Goal: Find specific page/section: Find specific page/section

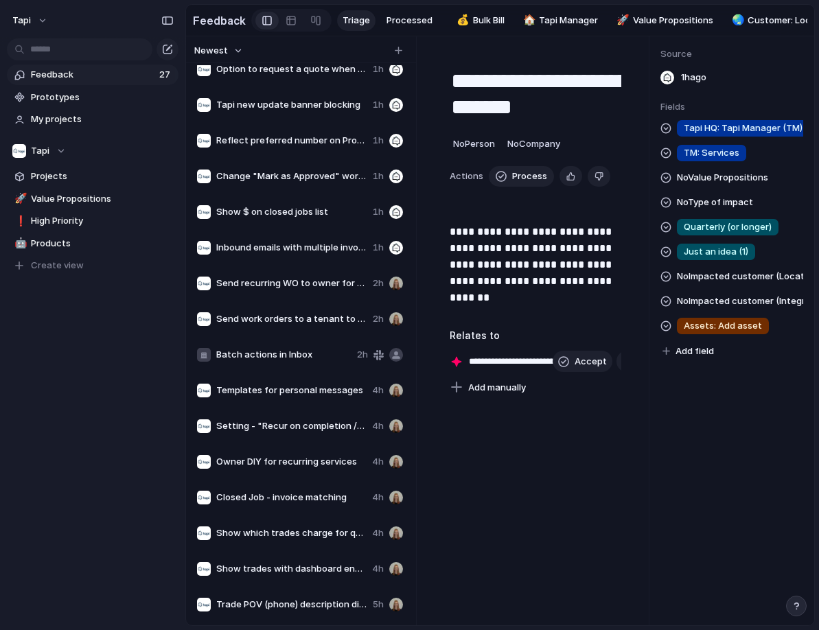
click at [268, 394] on span "Templates for personal messages" at bounding box center [291, 391] width 150 height 14
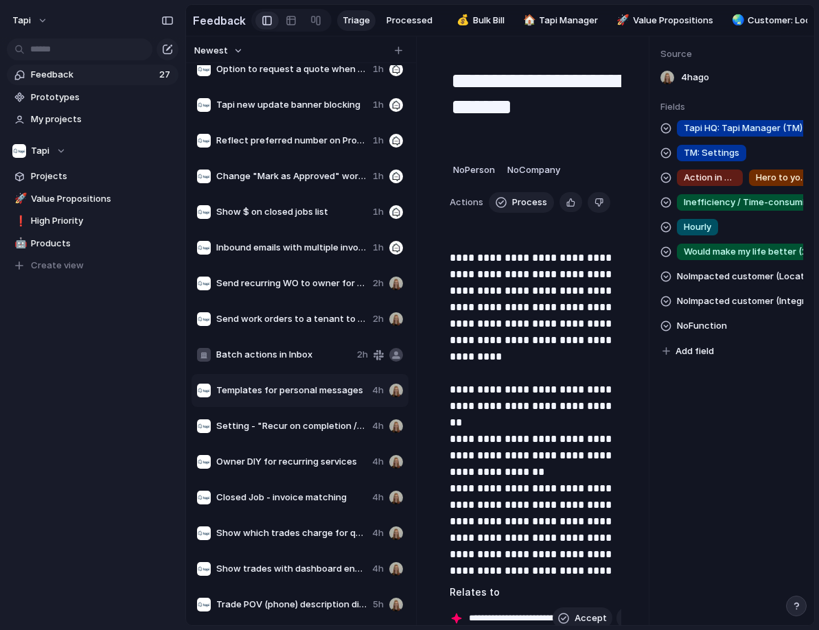
click at [753, 435] on div "Source 4h ago Fields Tapi HQ: Tapi Manager (TM) TM: Settings Action in seconds …" at bounding box center [731, 330] width 165 height 589
click at [325, 387] on span "Templates for personal messages" at bounding box center [291, 391] width 150 height 14
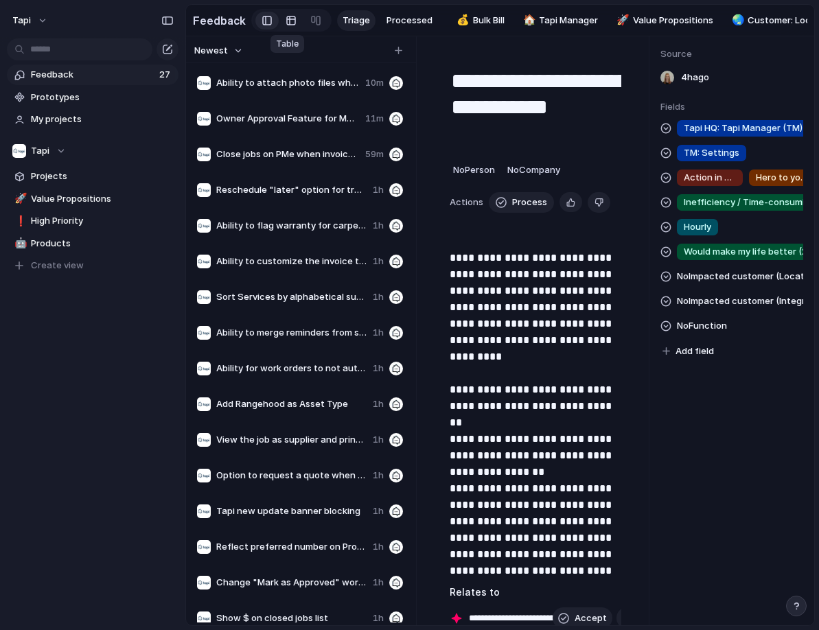
click at [285, 21] on div at bounding box center [290, 21] width 11 height 22
